Goal: Task Accomplishment & Management: Manage account settings

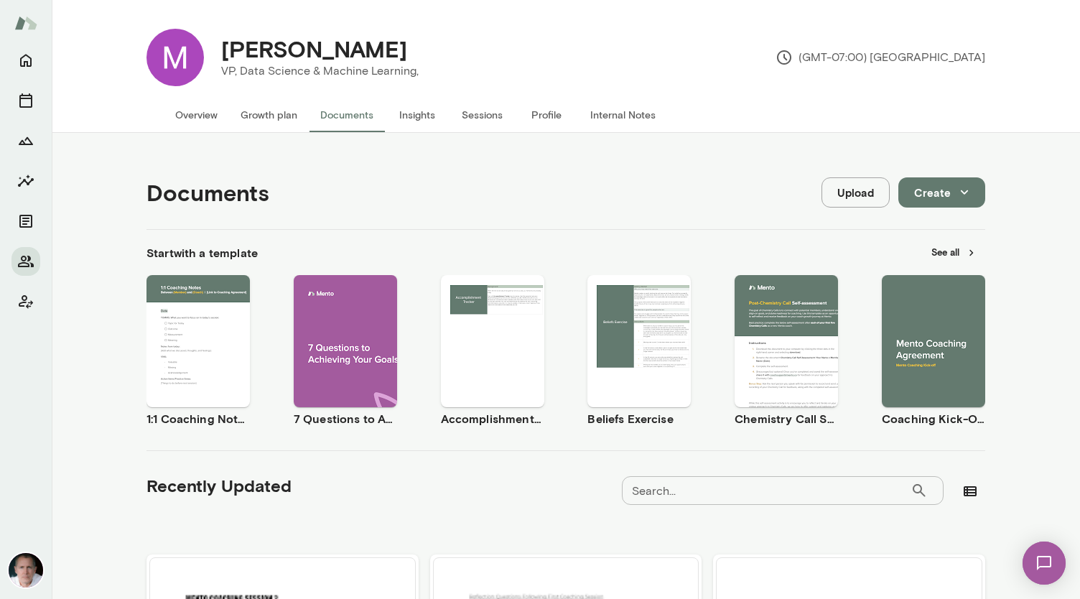
click at [200, 118] on button "Overview" at bounding box center [196, 115] width 65 height 34
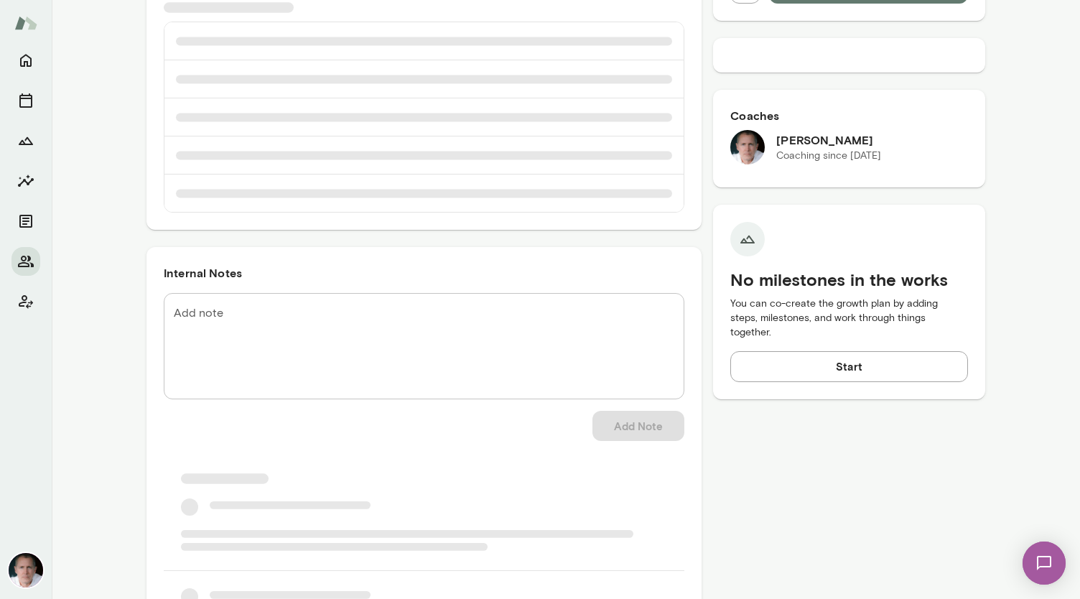
click at [432, 320] on textarea "Add note" at bounding box center [424, 346] width 500 height 83
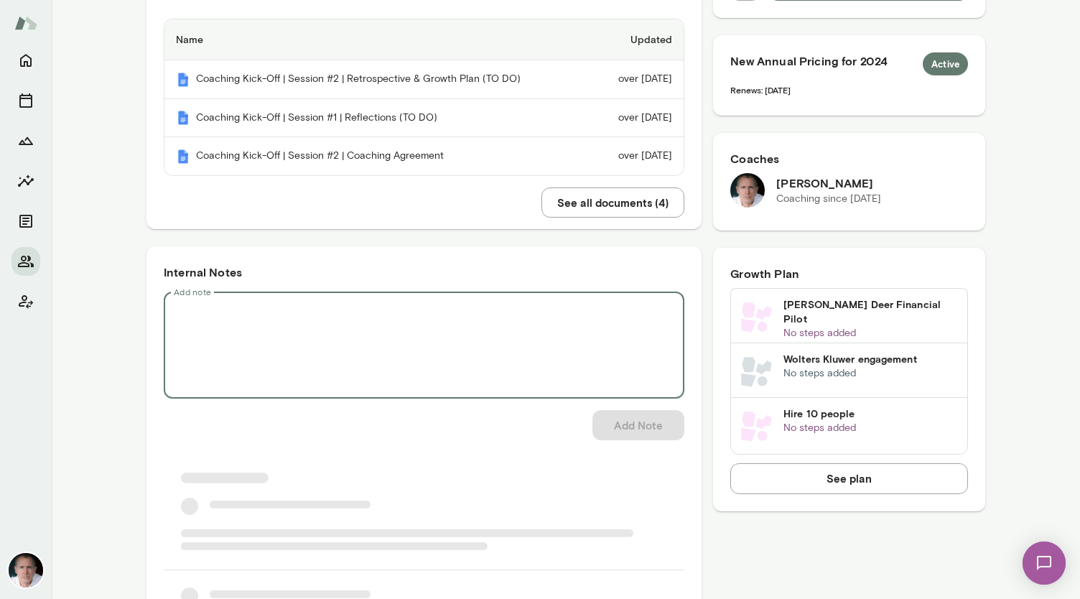
paste textarea "**********"
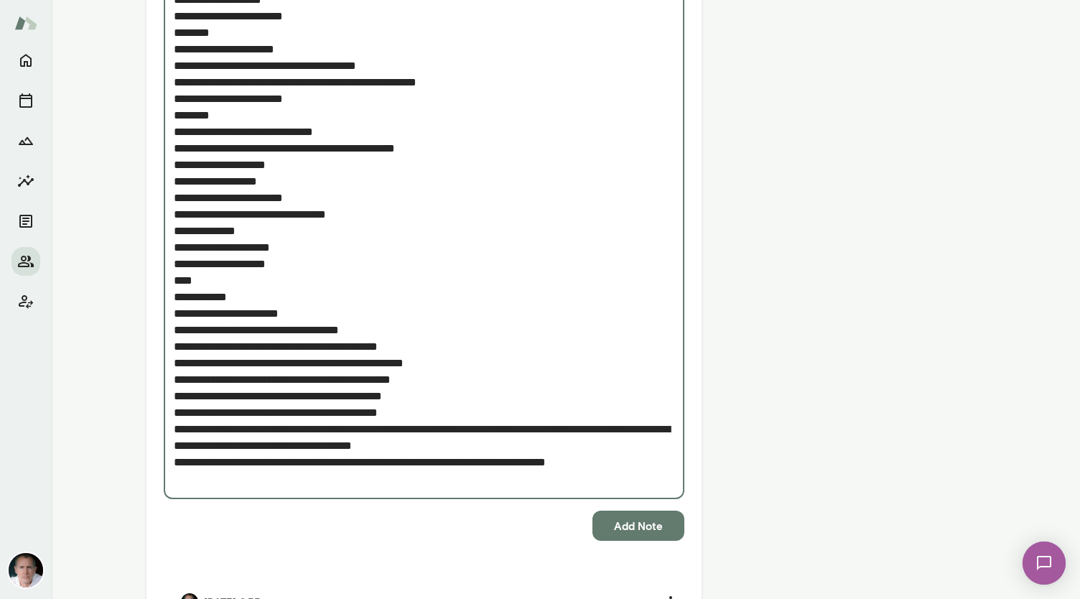
scroll to position [2294, 0]
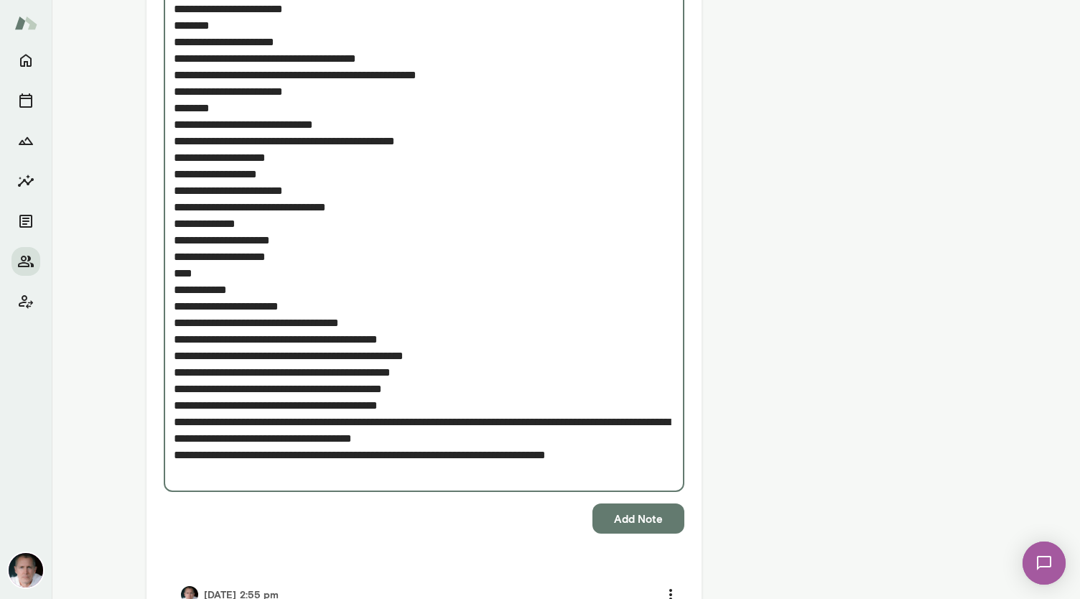
type textarea "**********"
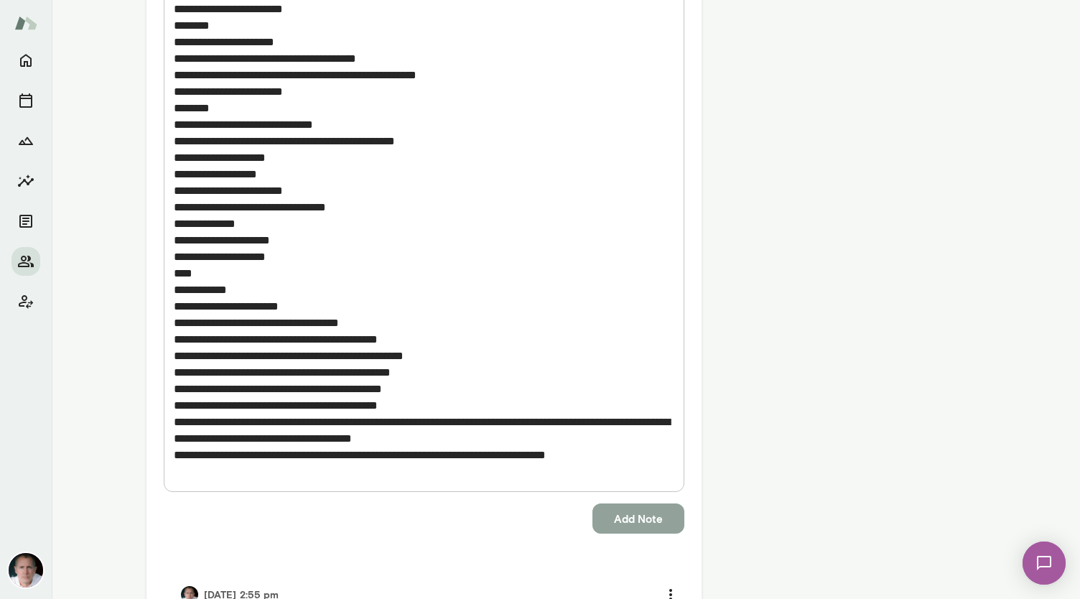
click at [538, 520] on button "Add Note" at bounding box center [638, 518] width 92 height 30
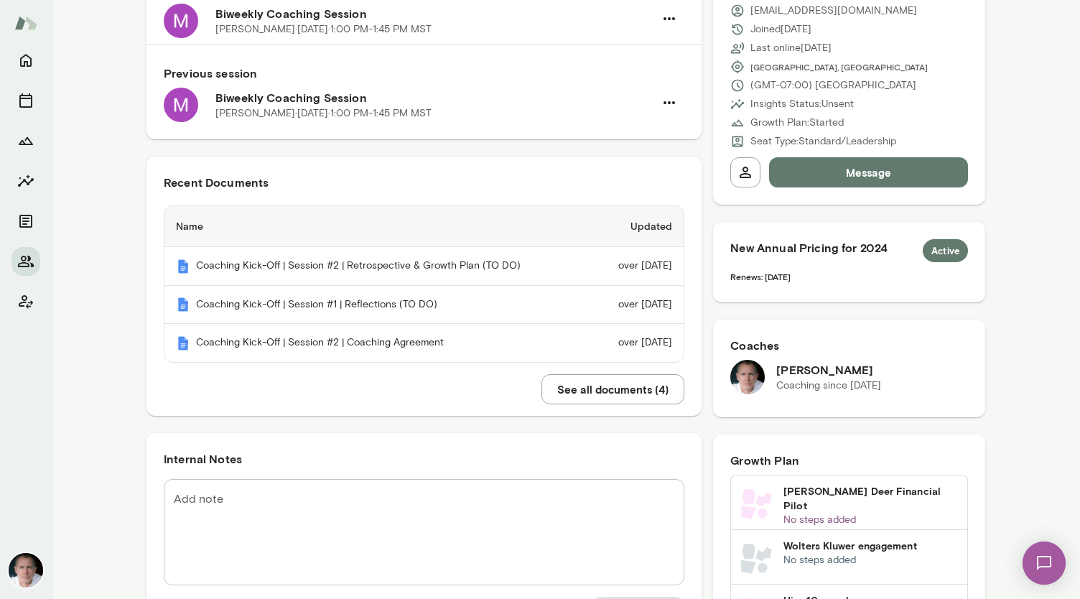
scroll to position [0, 0]
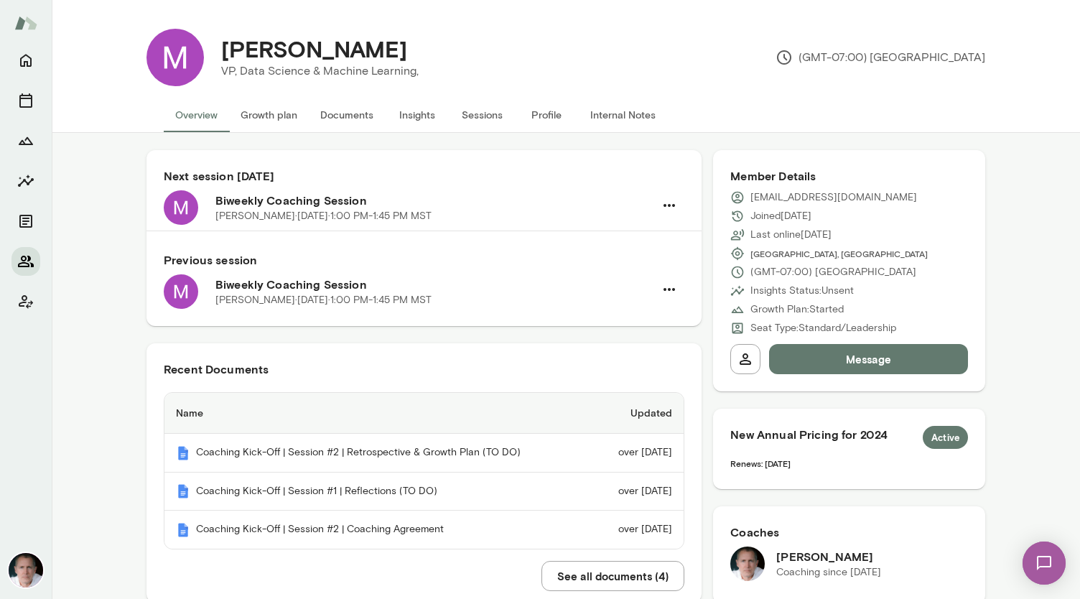
click at [24, 259] on icon "Members" at bounding box center [26, 261] width 16 height 11
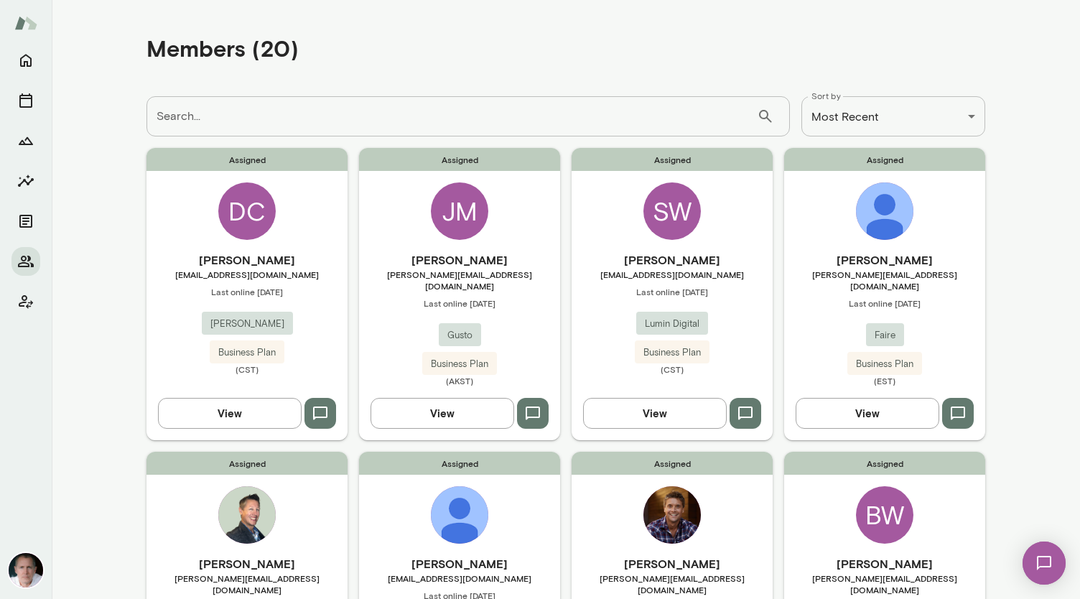
click at [538, 206] on div "SW" at bounding box center [671, 210] width 57 height 57
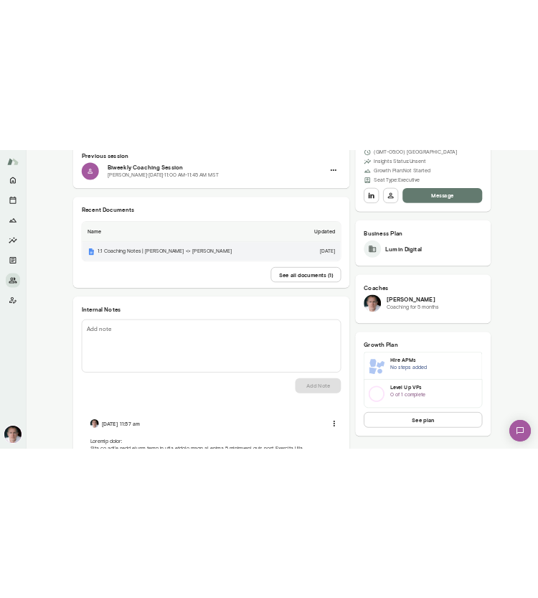
scroll to position [270, 0]
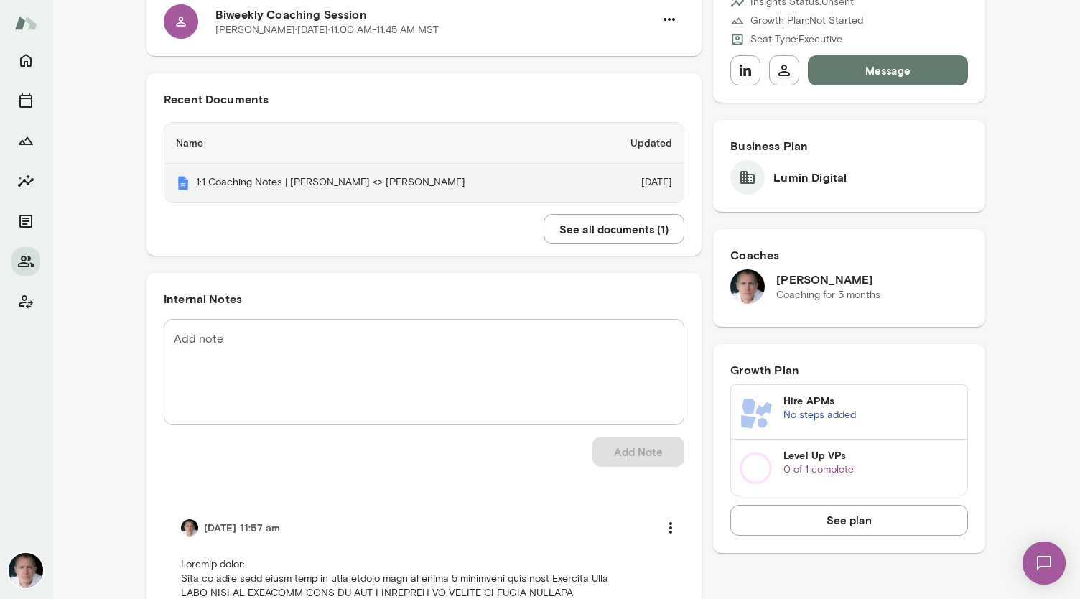
click at [330, 174] on th "1:1 Coaching Notes | [PERSON_NAME] <> [PERSON_NAME]" at bounding box center [379, 183] width 430 height 38
